Goal: Task Accomplishment & Management: Use online tool/utility

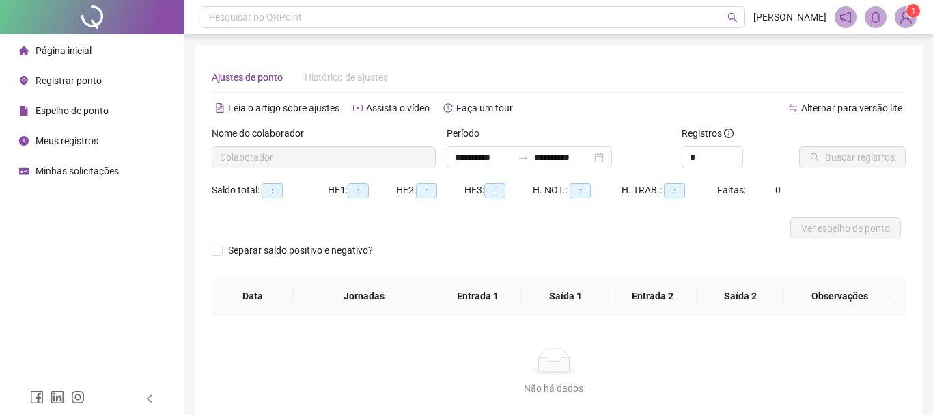
type input "**********"
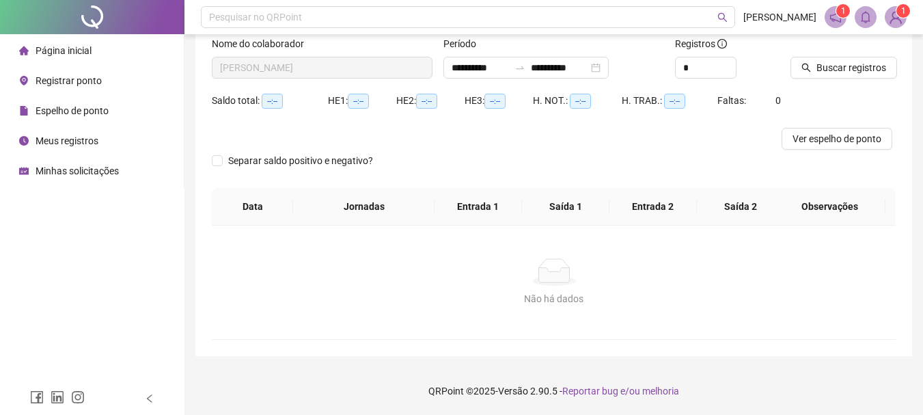
scroll to position [90, 0]
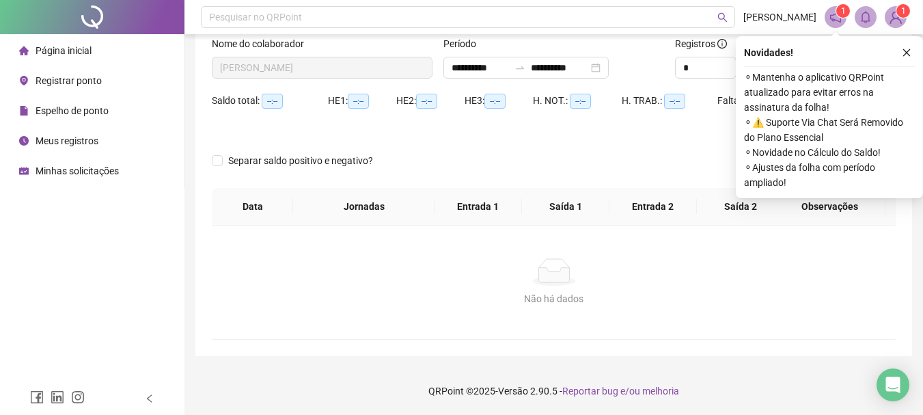
click at [73, 52] on span "Página inicial" at bounding box center [64, 50] width 56 height 11
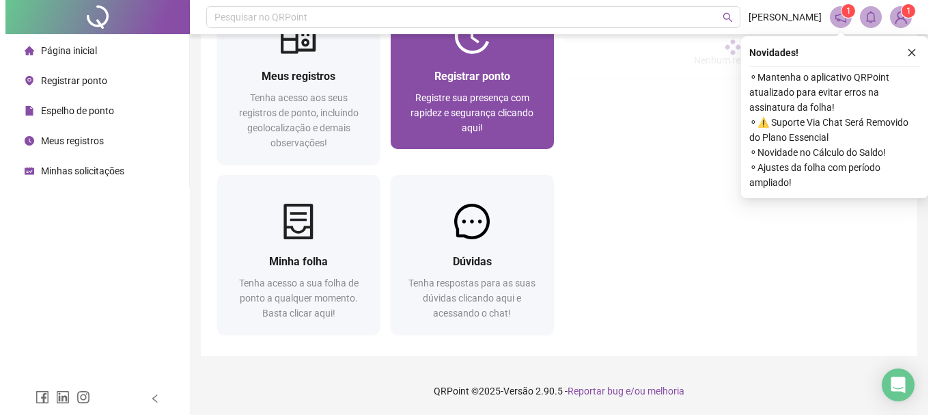
scroll to position [72, 0]
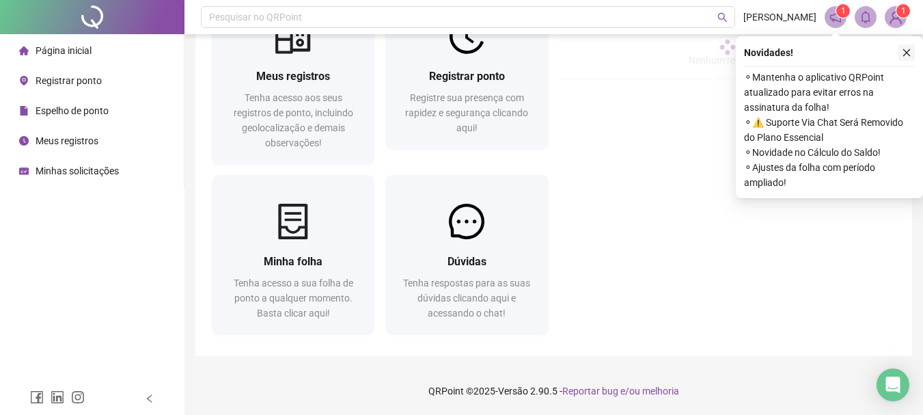
click at [907, 50] on icon "close" at bounding box center [907, 53] width 10 height 10
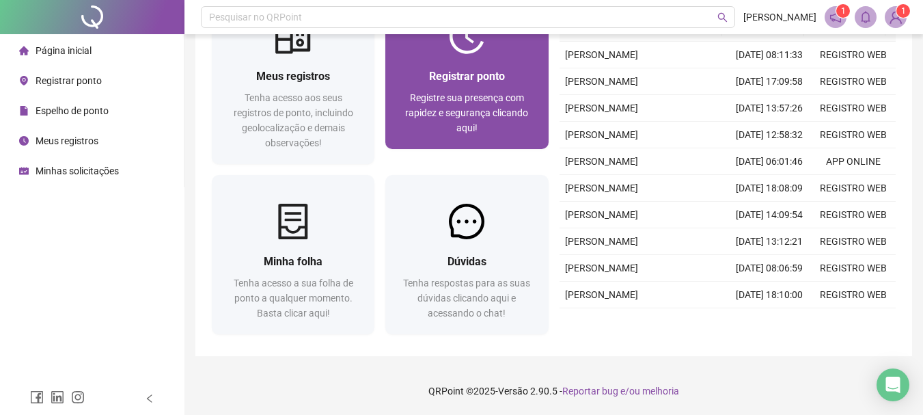
click at [474, 83] on div "Registrar ponto" at bounding box center [467, 76] width 130 height 17
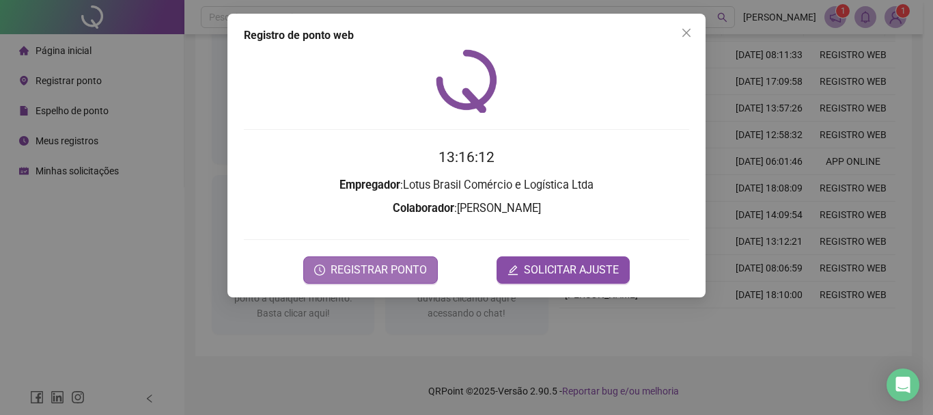
click at [384, 271] on span "REGISTRAR PONTO" at bounding box center [379, 270] width 96 height 16
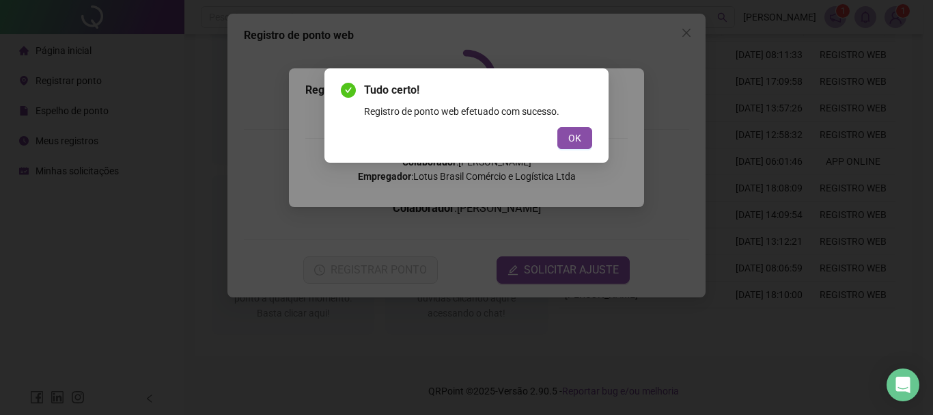
click at [587, 133] on button "OK" at bounding box center [575, 138] width 35 height 22
